Goal: Navigation & Orientation: Find specific page/section

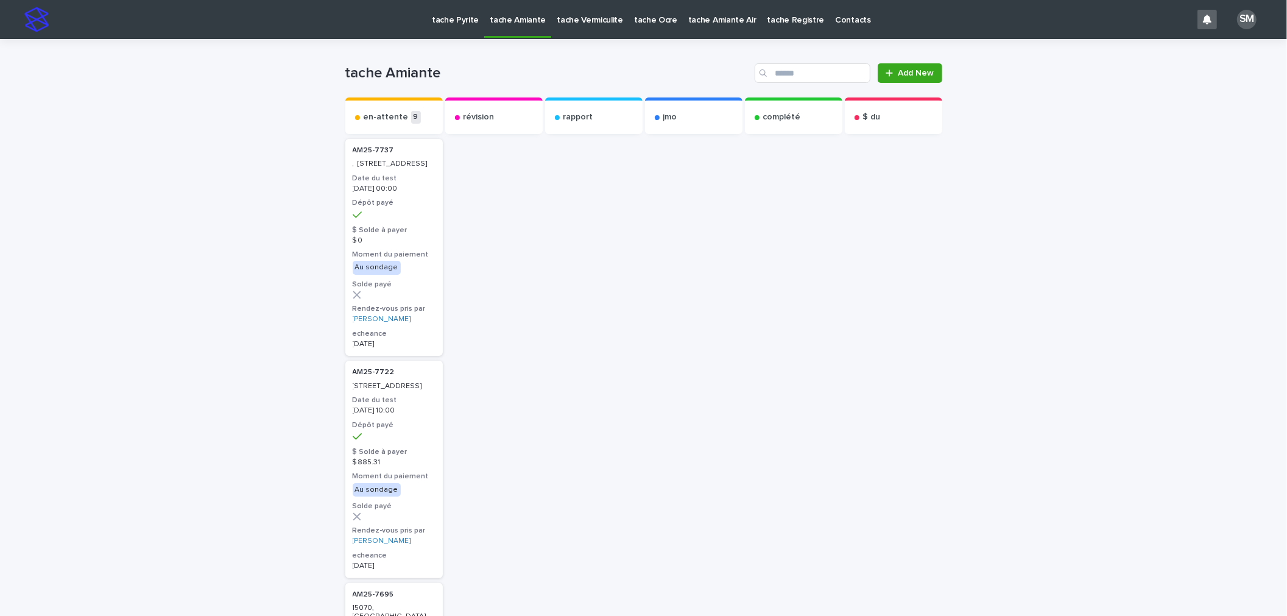
click at [439, 9] on p "tache Pyrite" at bounding box center [455, 13] width 47 height 26
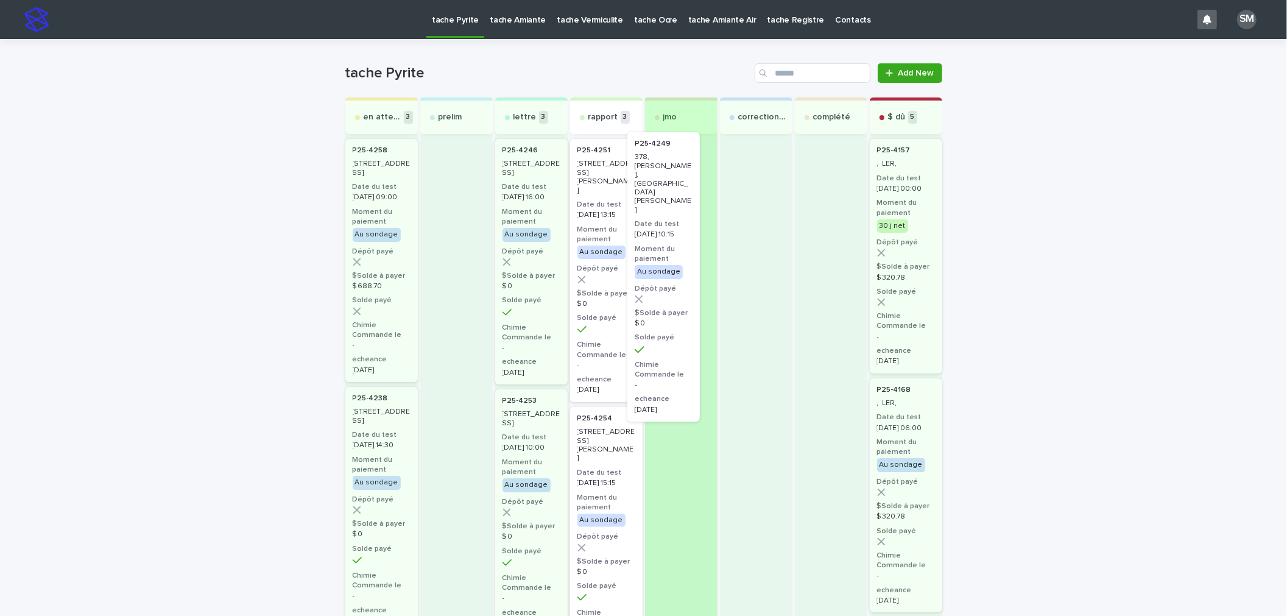
drag, startPoint x: 602, startPoint y: 172, endPoint x: 667, endPoint y: 166, distance: 66.0
